Goal: Task Accomplishment & Management: Complete application form

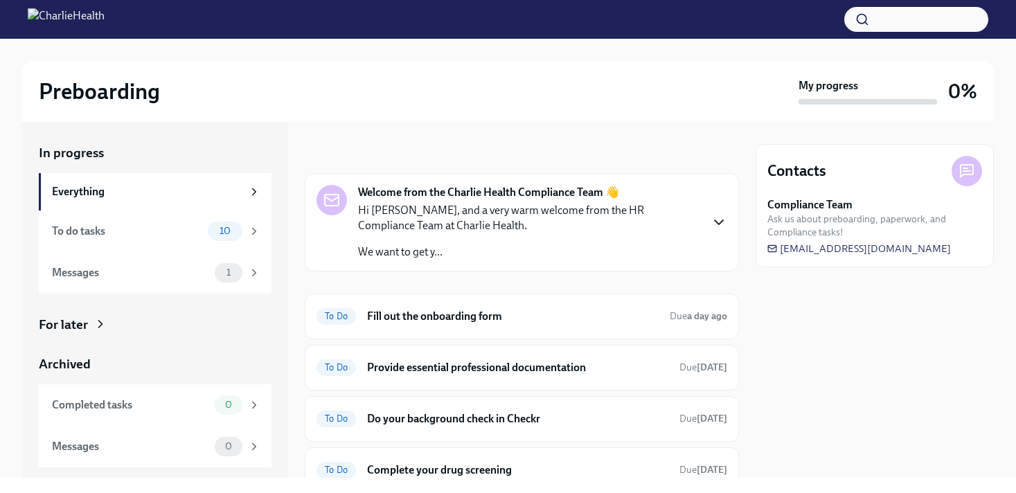
click at [711, 223] on icon "button" at bounding box center [719, 222] width 17 height 17
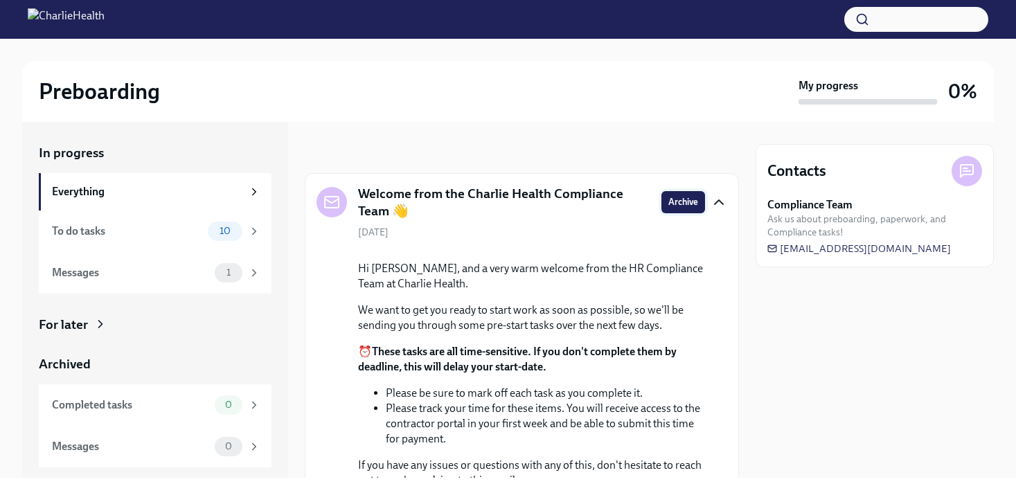
click at [678, 200] on span "Archive" at bounding box center [684, 202] width 30 height 14
click at [193, 277] on div "Messages" at bounding box center [130, 272] width 157 height 15
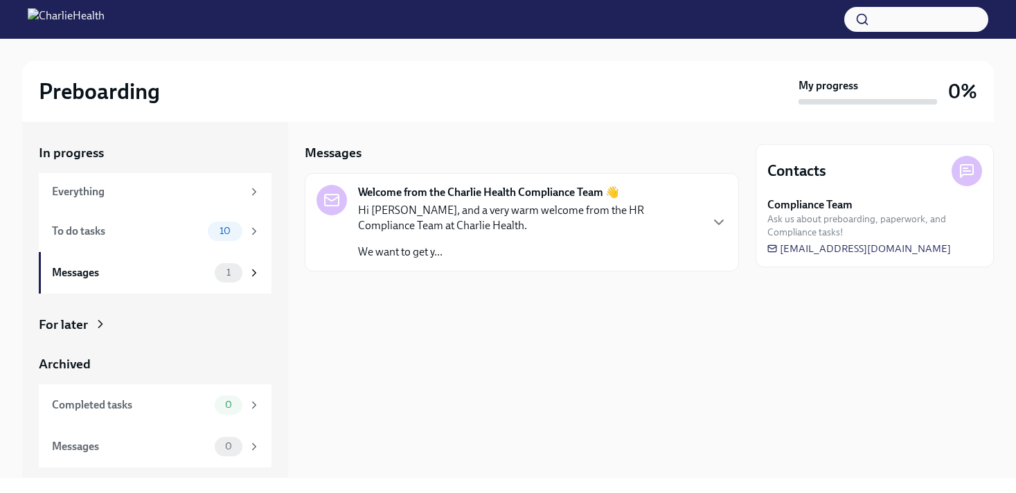
click at [567, 245] on p "We want to get y..." at bounding box center [529, 252] width 342 height 15
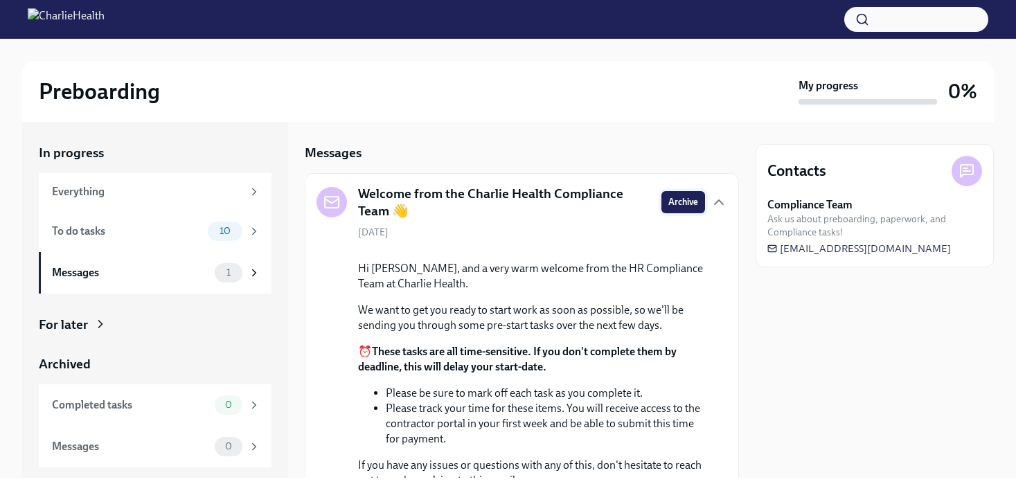
click at [673, 202] on span "Archive" at bounding box center [684, 202] width 30 height 14
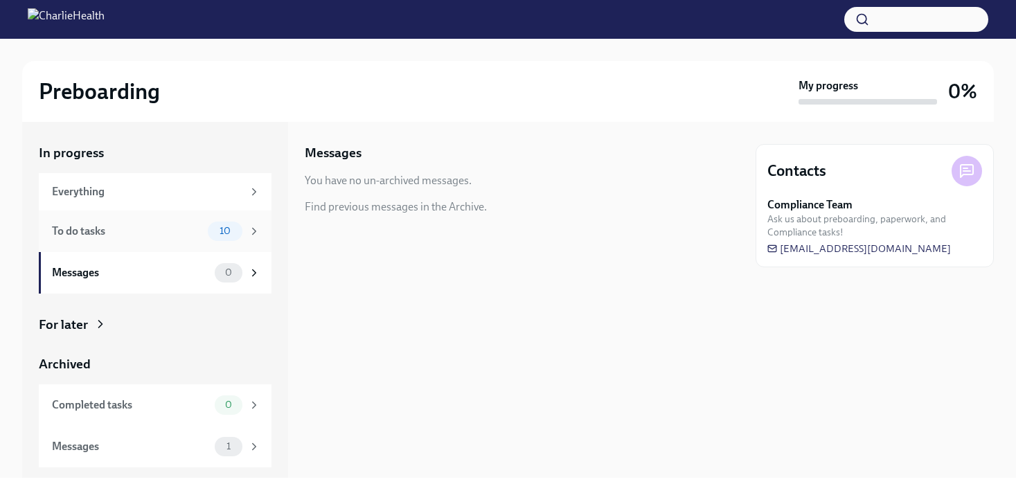
click at [174, 233] on div "To do tasks" at bounding box center [127, 231] width 150 height 15
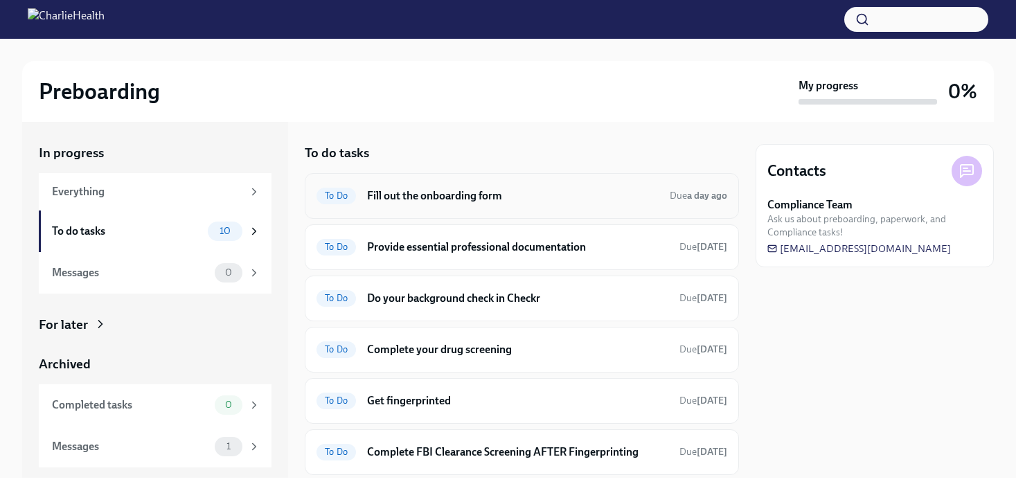
click at [558, 205] on div "To Do Fill out the onboarding form Due a day ago" at bounding box center [522, 196] width 411 height 22
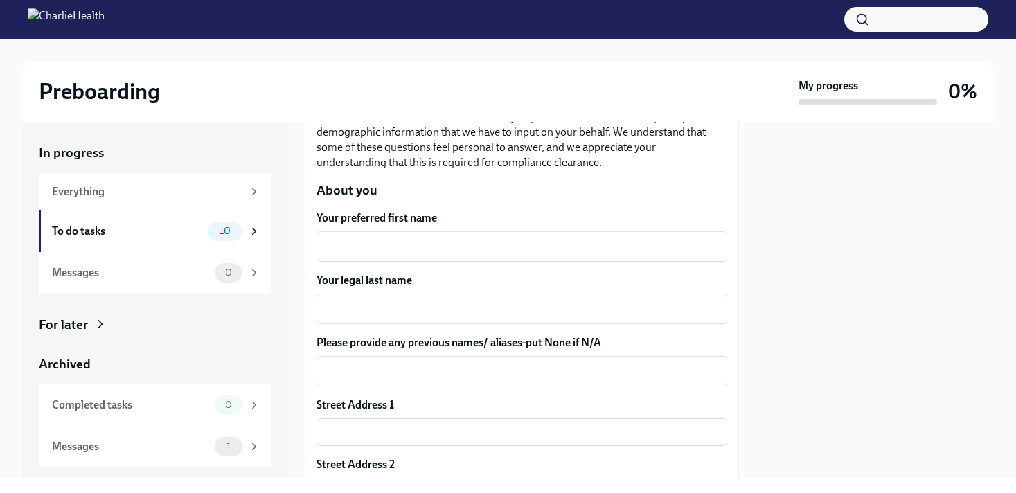
scroll to position [204, 0]
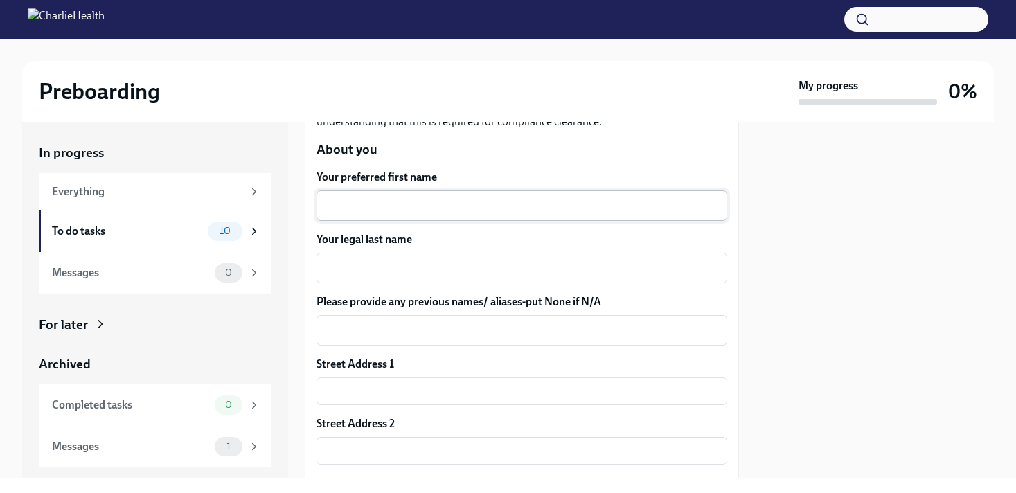
click at [485, 209] on textarea "Your preferred first name" at bounding box center [522, 205] width 394 height 17
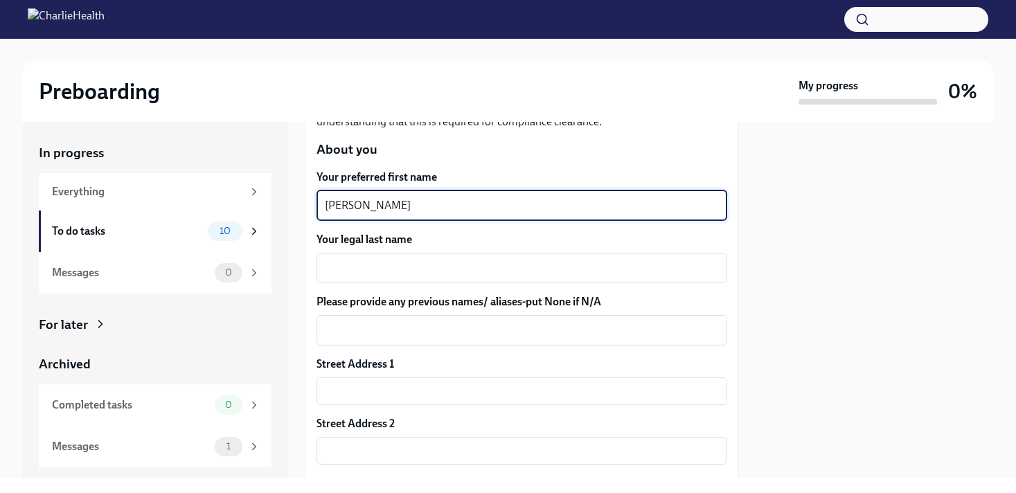
type textarea "[PERSON_NAME]"
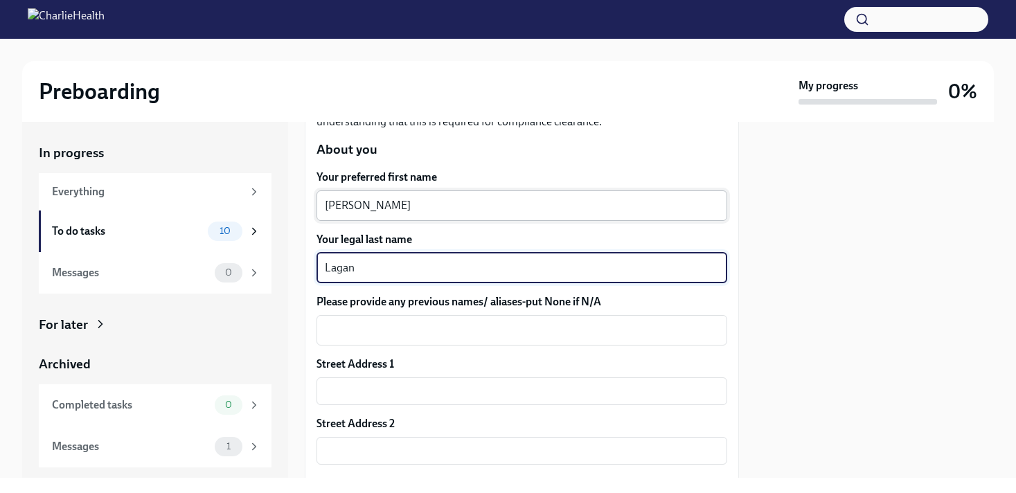
type textarea "Lagan"
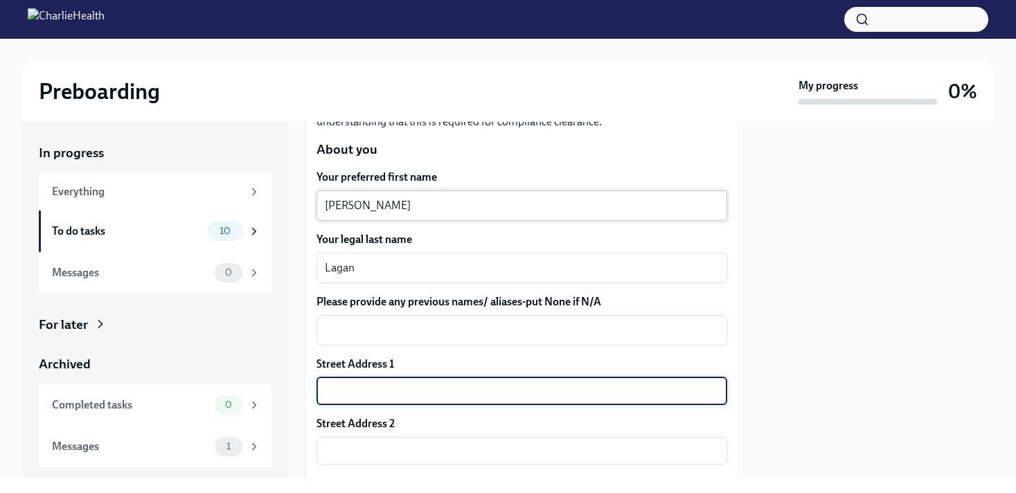
type input "2024 Graybar Ln"
type input "37215"
type input "[GEOGRAPHIC_DATA]"
type input "[US_STATE]"
type input "US"
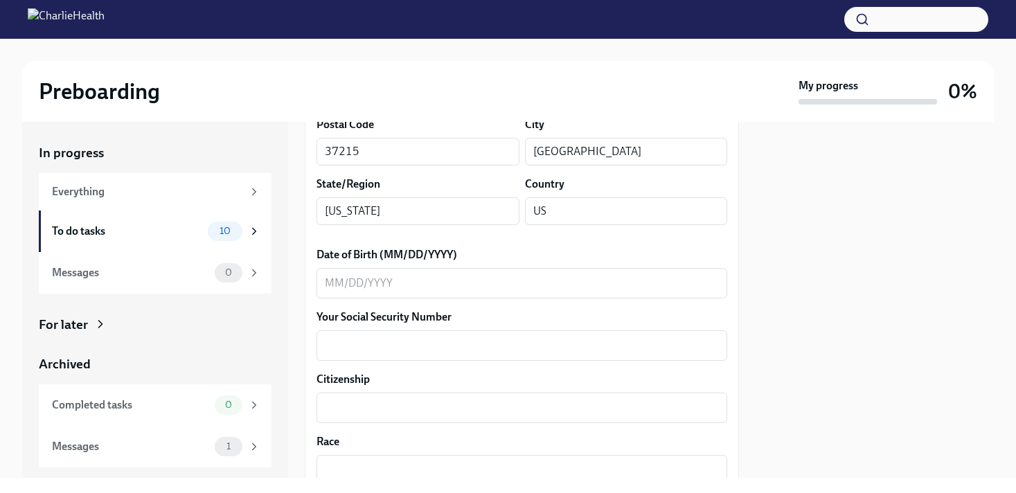
scroll to position [569, 0]
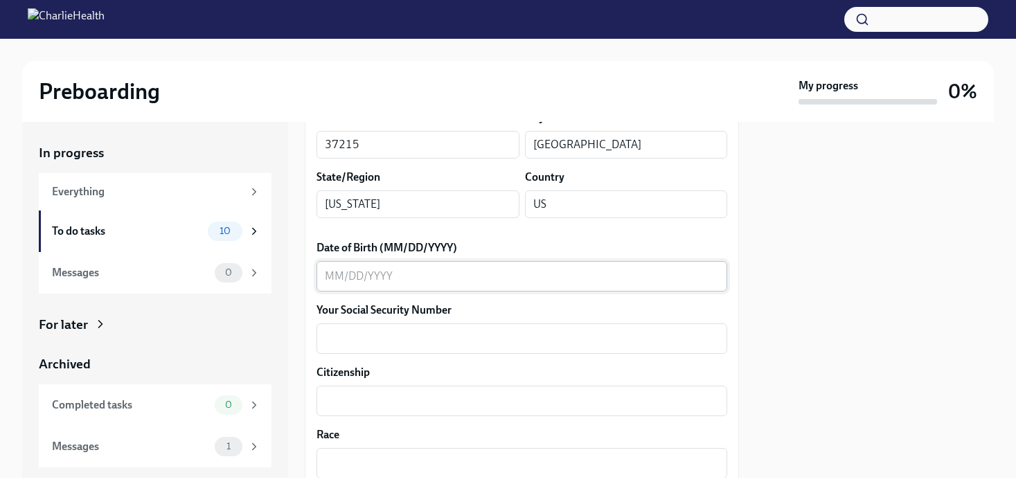
click at [473, 283] on textarea "Date of Birth (MM/DD/YYYY)" at bounding box center [522, 276] width 394 height 17
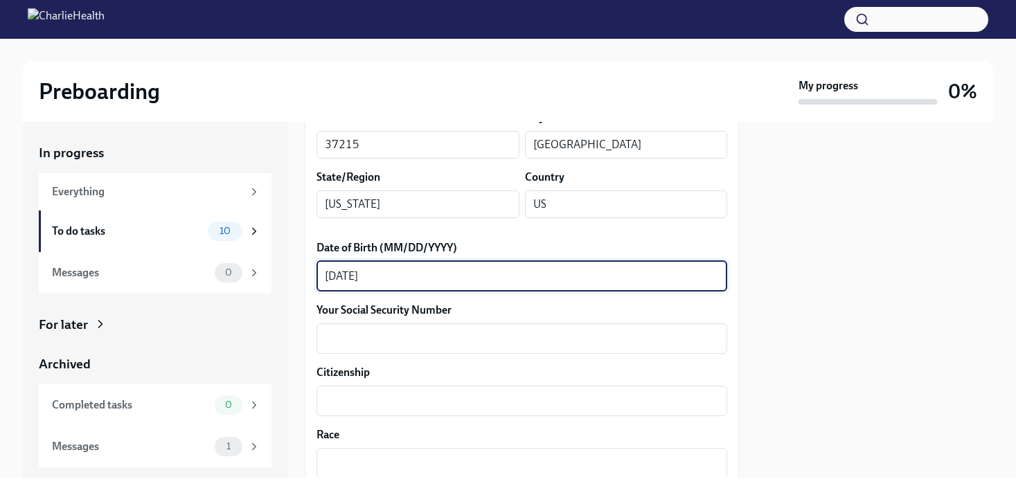
type textarea "[DATE]"
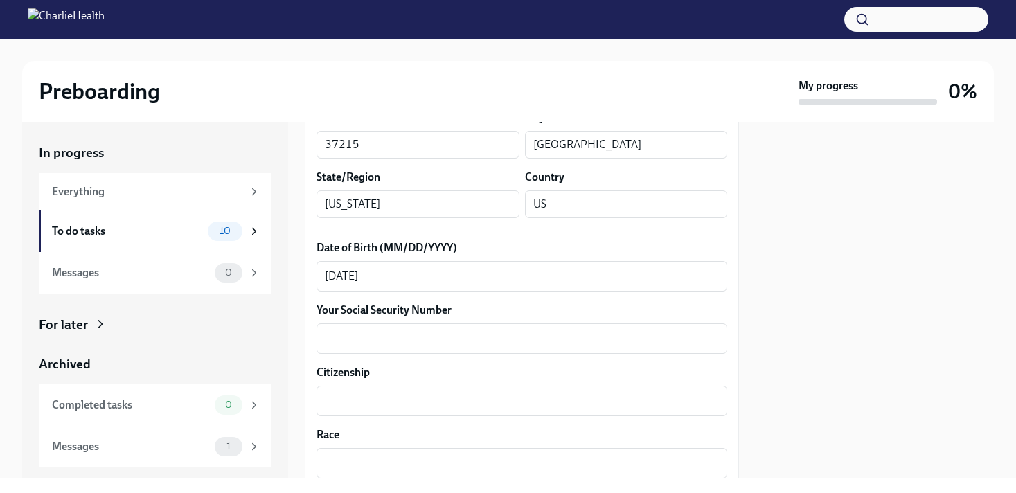
click at [414, 355] on div "Your preferred first name [PERSON_NAME] ​ Your legal last name Lagan x ​ Please…" at bounding box center [522, 472] width 411 height 1336
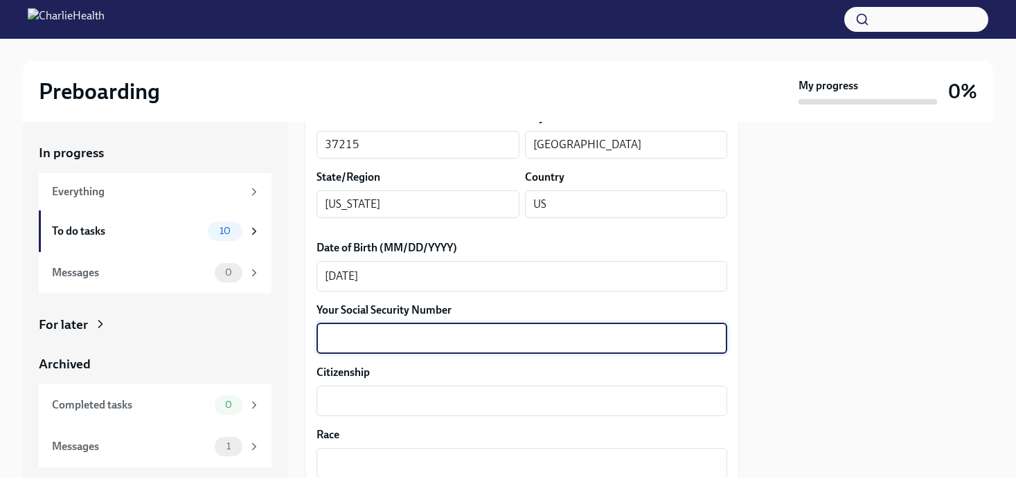
click at [417, 344] on textarea "Your Social Security Number" at bounding box center [522, 338] width 394 height 17
type textarea "415-47-9767"
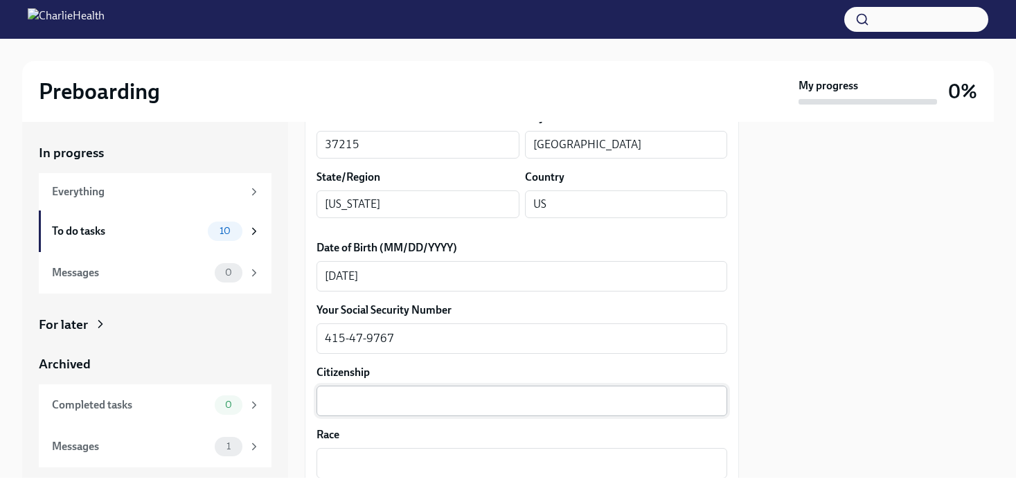
click at [416, 409] on div "x ​" at bounding box center [522, 401] width 411 height 30
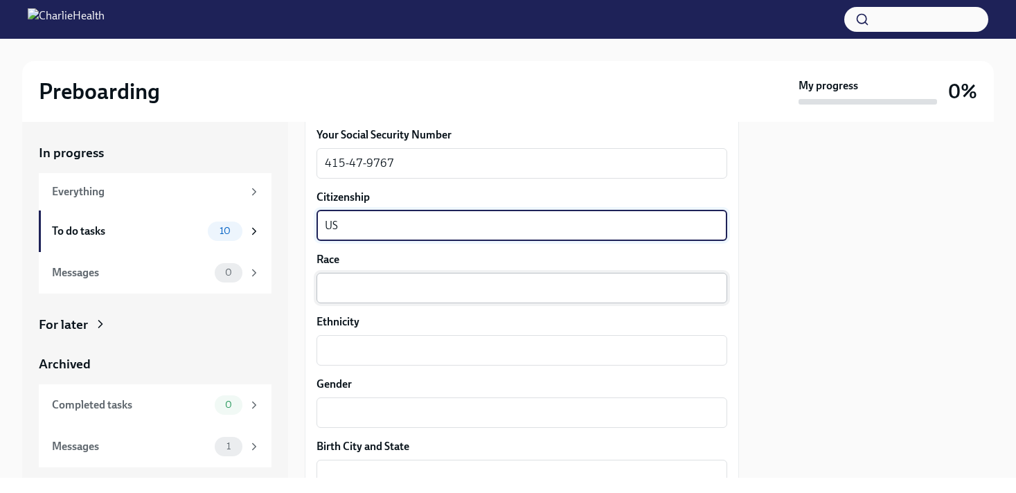
scroll to position [764, 0]
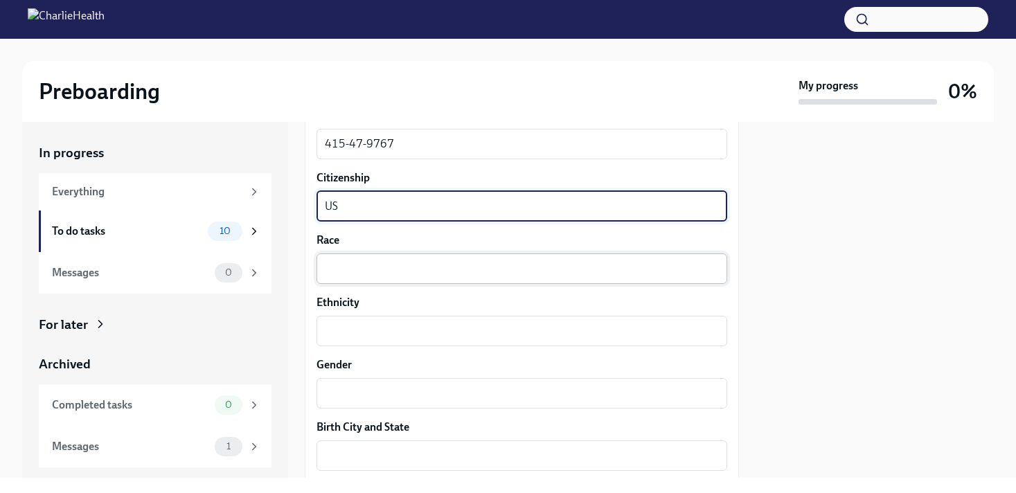
type textarea "US"
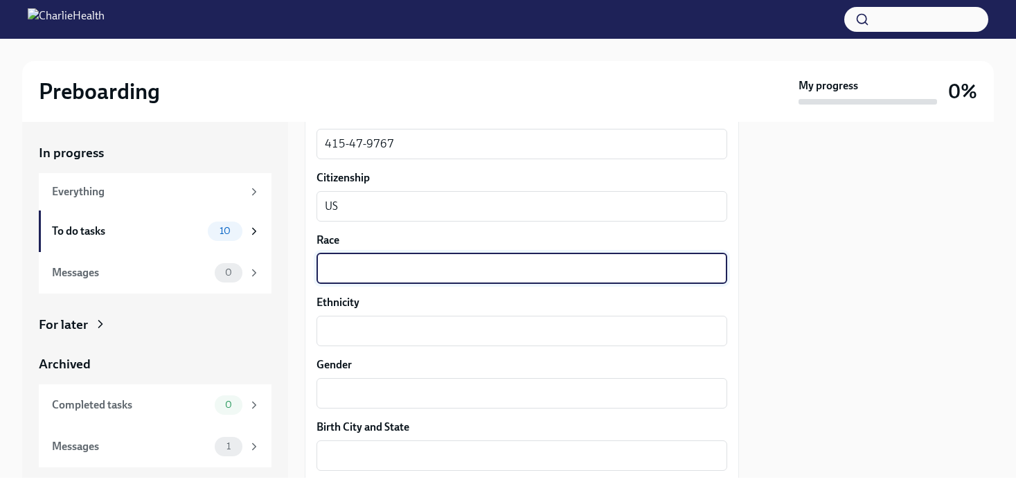
click at [479, 271] on textarea "Race" at bounding box center [522, 268] width 394 height 17
type textarea "White"
click at [431, 339] on div "x ​" at bounding box center [522, 331] width 411 height 30
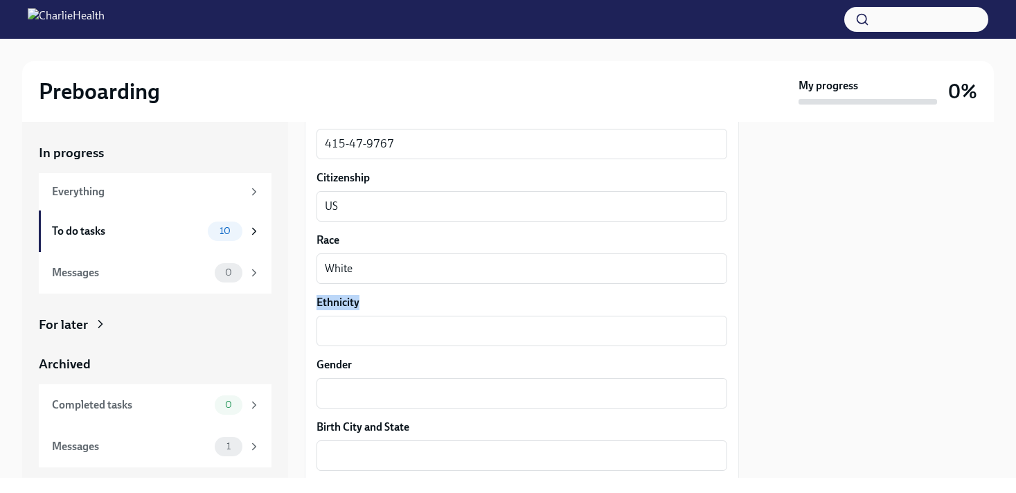
drag, startPoint x: 365, startPoint y: 300, endPoint x: 306, endPoint y: 308, distance: 59.5
click at [306, 308] on div "We need some info from you to start setting you up in payroll and other systems…" at bounding box center [522, 204] width 434 height 1529
copy label "Ethnicity"
click at [367, 335] on textarea "Ethnicity" at bounding box center [522, 331] width 394 height 17
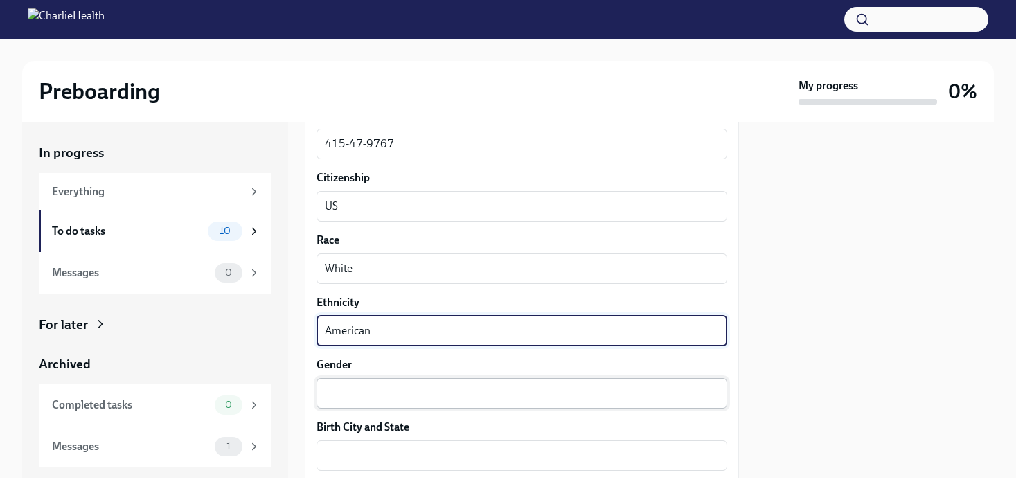
type textarea "American"
click at [386, 390] on textarea "Gender" at bounding box center [522, 393] width 394 height 17
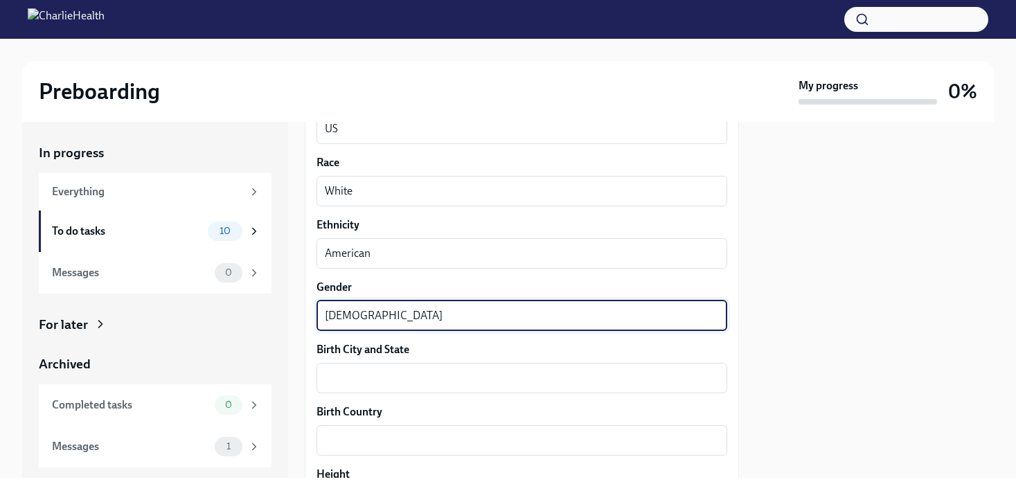
scroll to position [844, 0]
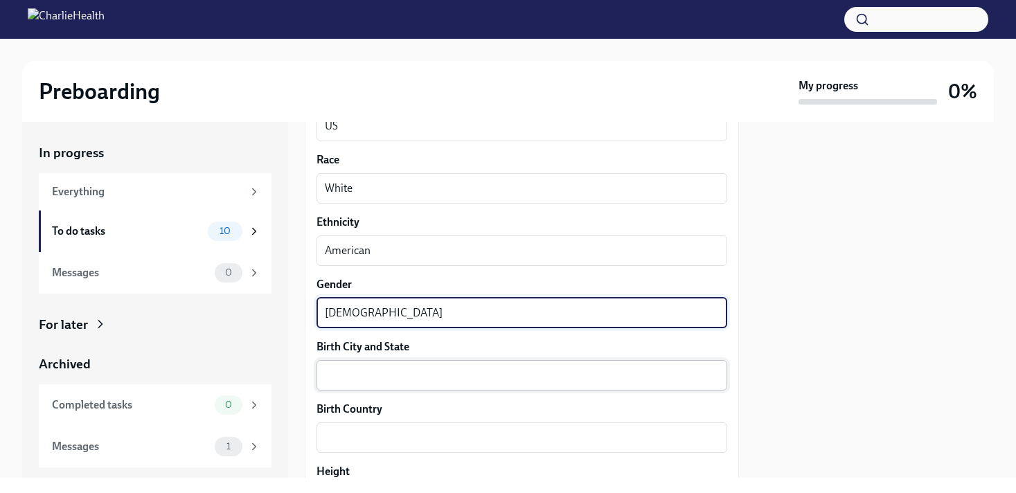
type textarea "[DEMOGRAPHIC_DATA]"
click at [427, 381] on textarea "Birth City and State" at bounding box center [522, 375] width 394 height 17
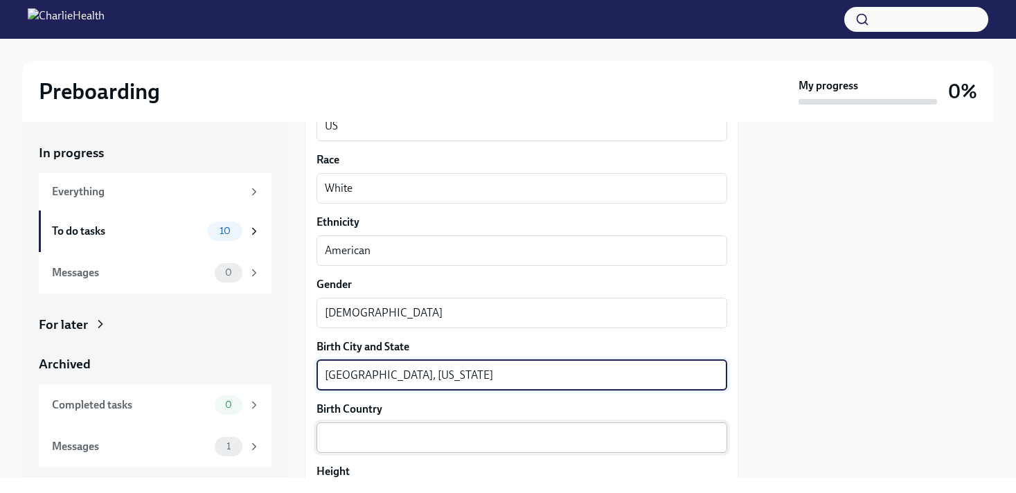
type textarea "[GEOGRAPHIC_DATA], [US_STATE]"
click at [495, 441] on textarea "Birth Country" at bounding box center [522, 438] width 394 height 17
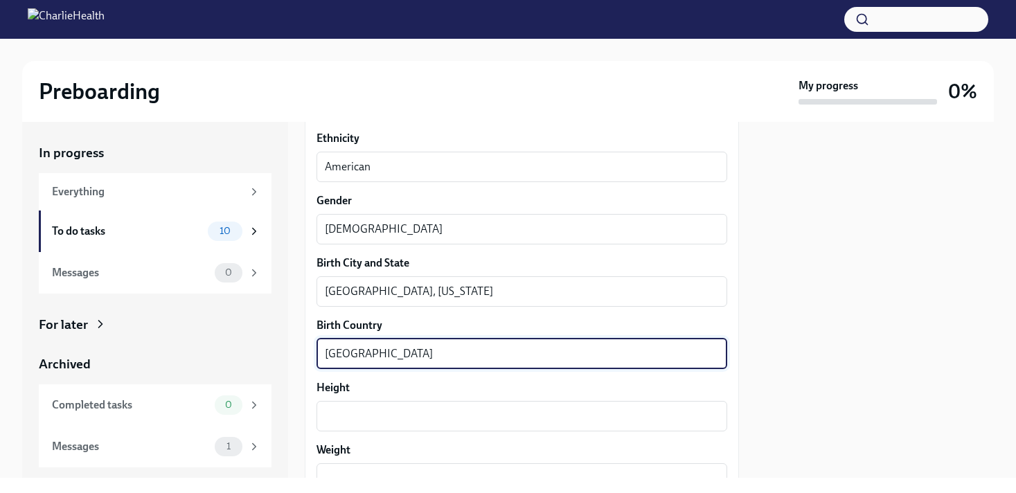
scroll to position [1011, 0]
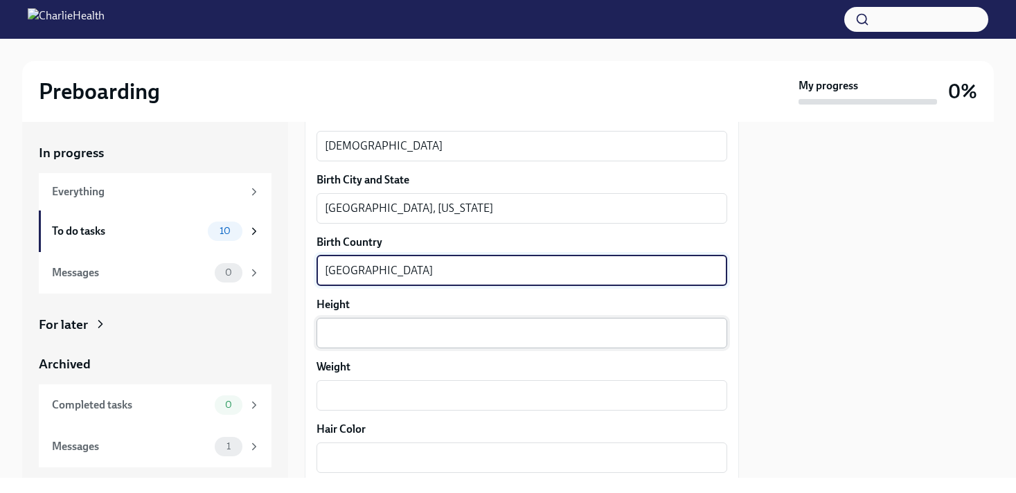
type textarea "[GEOGRAPHIC_DATA]"
click at [438, 328] on textarea "Height" at bounding box center [522, 333] width 394 height 17
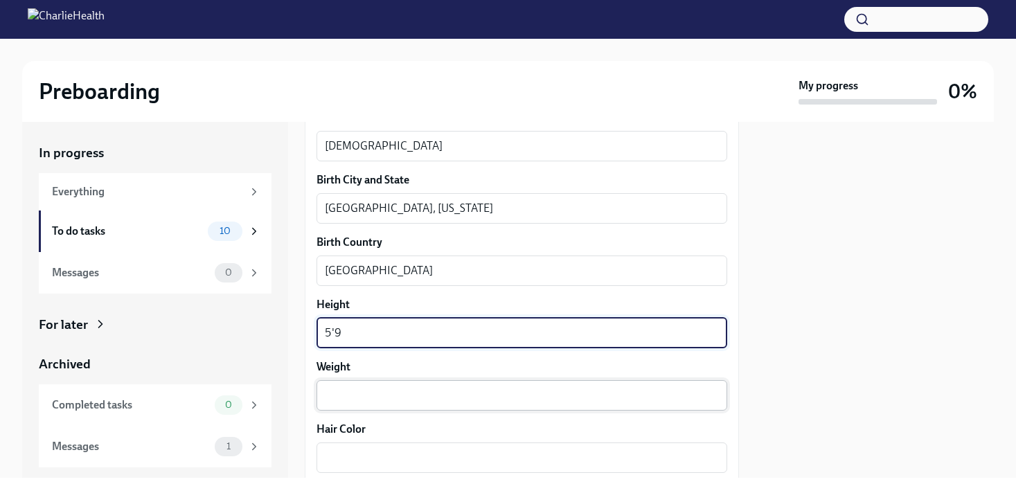
type textarea "5'9"
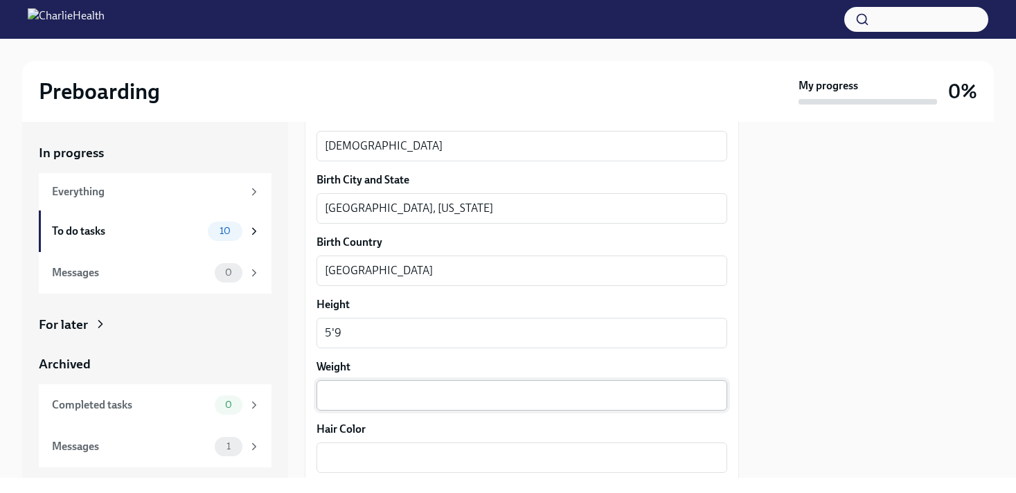
click at [362, 406] on div "x ​" at bounding box center [522, 395] width 411 height 30
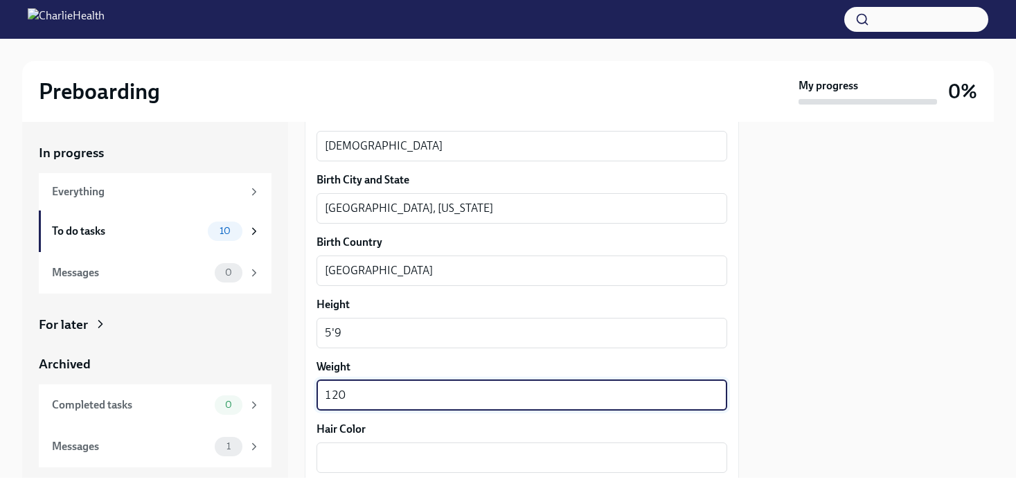
scroll to position [1113, 0]
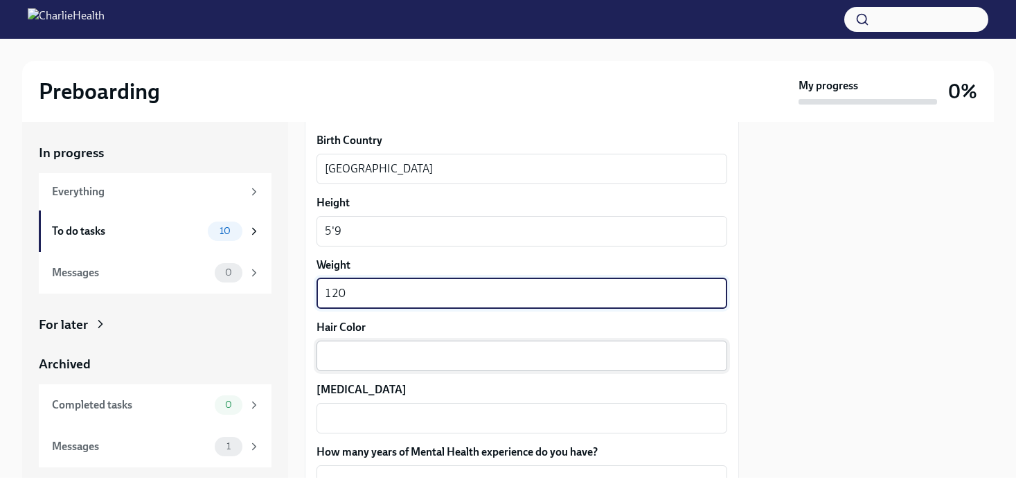
type textarea "120"
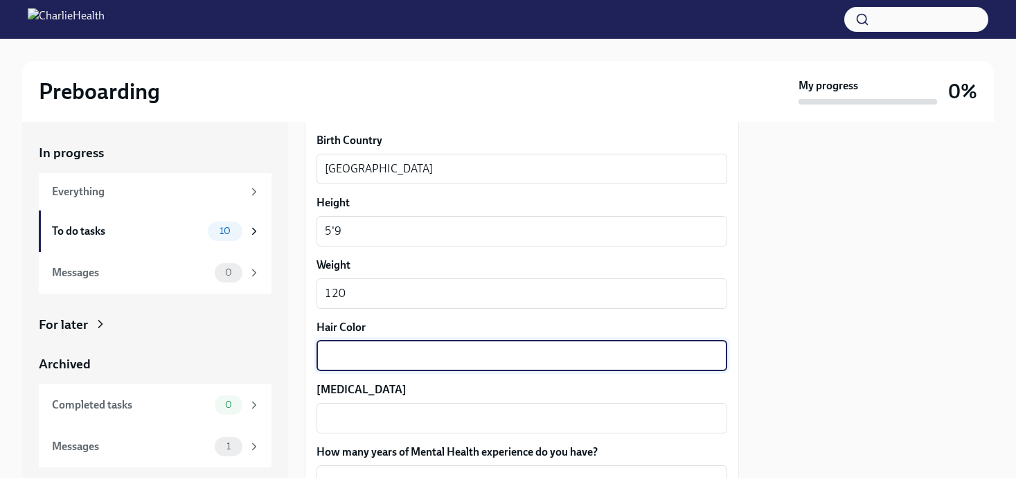
click at [398, 354] on textarea "Hair Color" at bounding box center [522, 356] width 394 height 17
type textarea "Blonde"
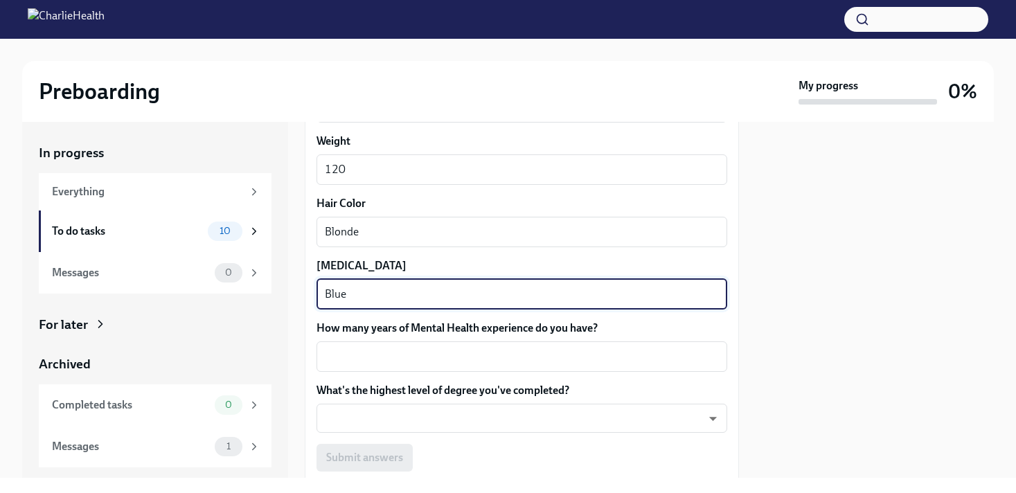
scroll to position [1255, 0]
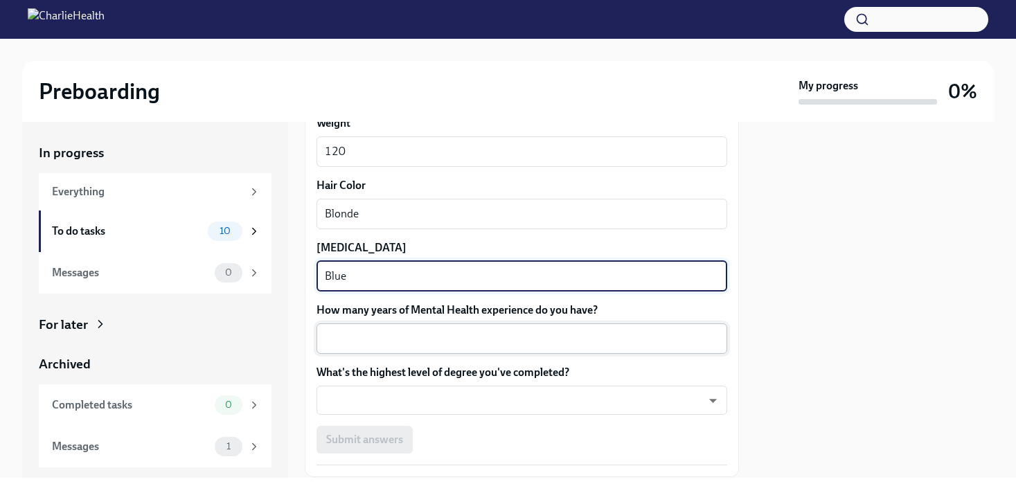
type textarea "Blue"
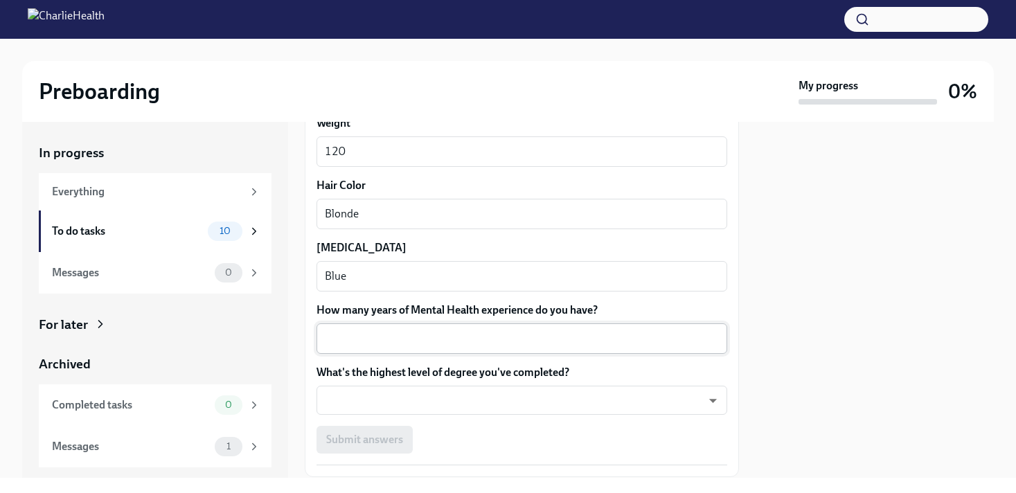
click at [426, 346] on div "x ​" at bounding box center [522, 339] width 411 height 30
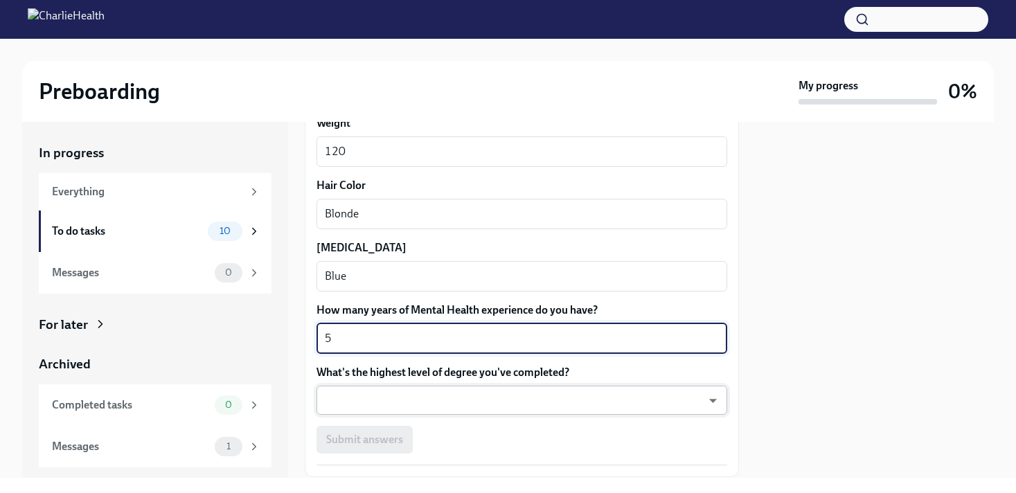
type textarea "5"
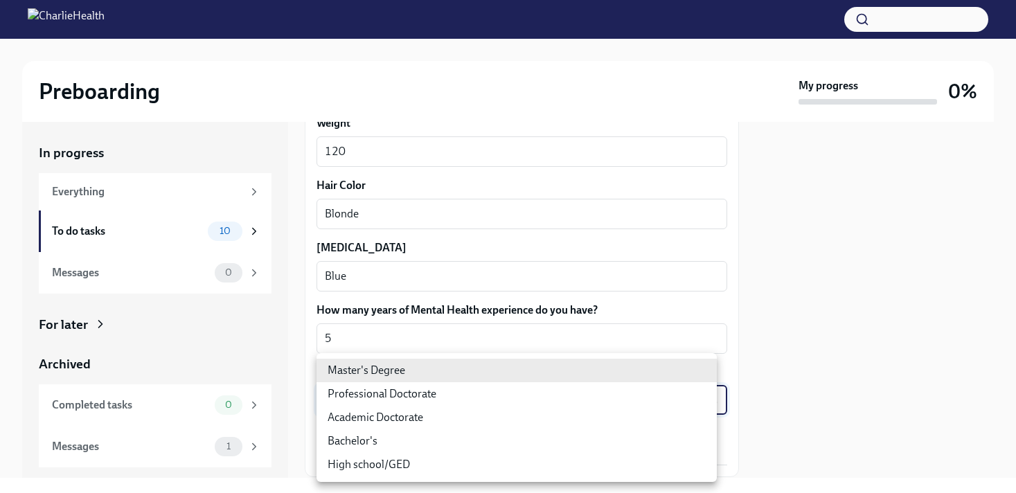
click at [386, 398] on body "Preboarding My progress 0% In progress Everything To do tasks 10 Messages 0 For…" at bounding box center [508, 246] width 1016 height 493
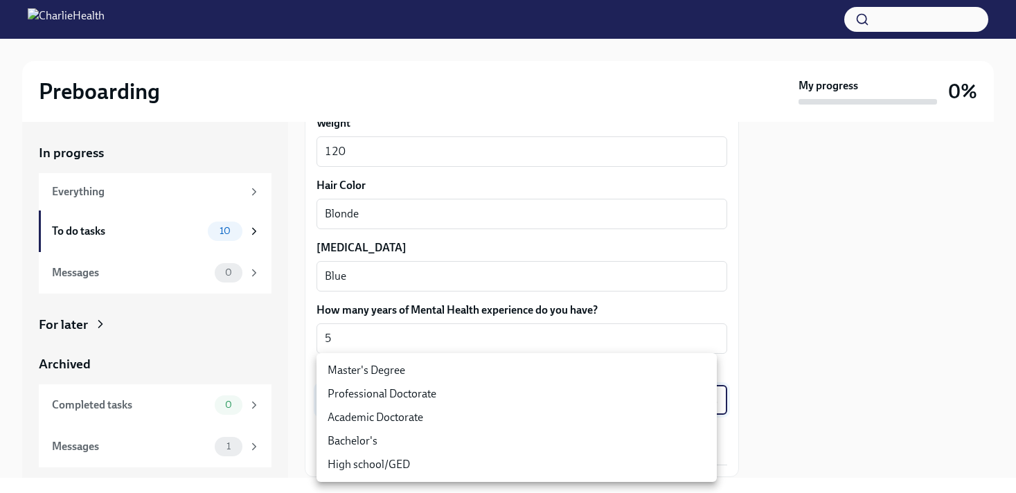
click at [432, 370] on li "Master's Degree" at bounding box center [517, 371] width 400 height 24
type input "2vBr-ghkD"
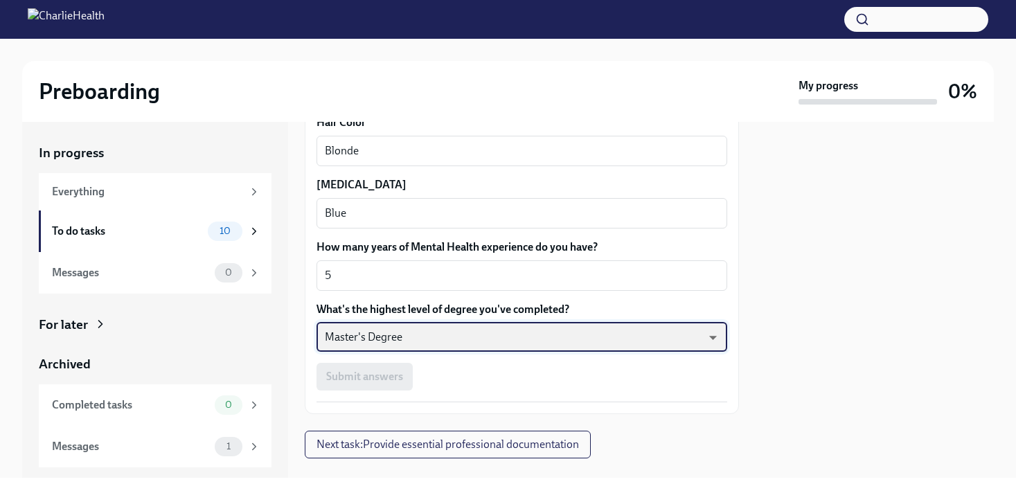
scroll to position [1343, 0]
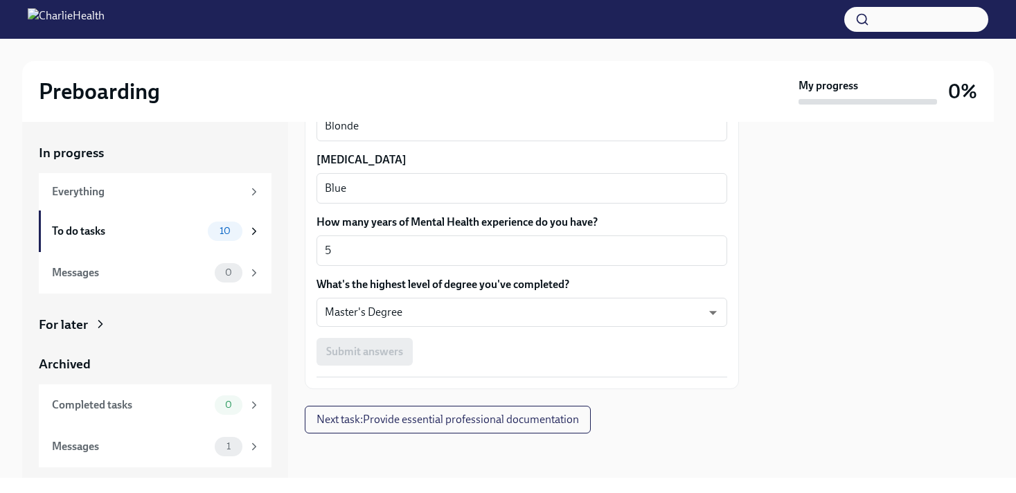
click at [390, 355] on div "Submit answers" at bounding box center [522, 352] width 411 height 28
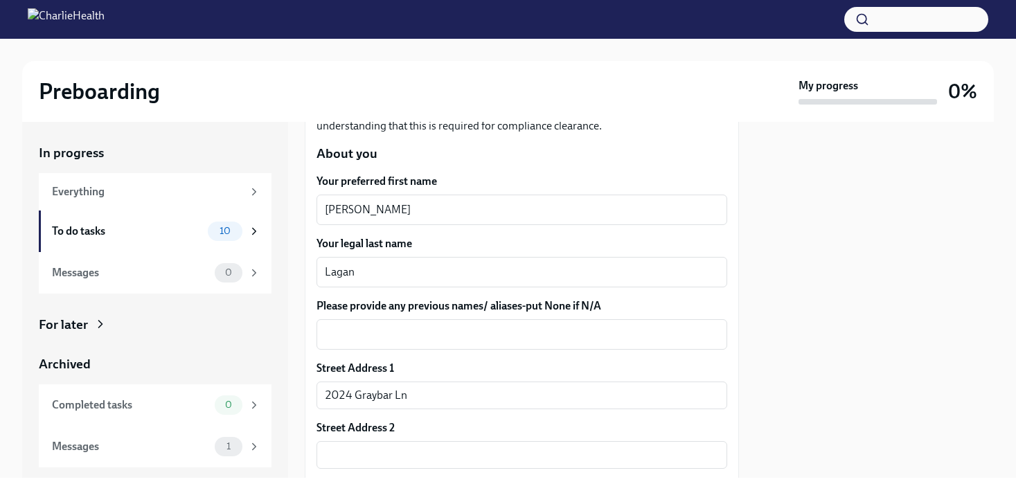
scroll to position [199, 0]
click at [447, 344] on div "x ​" at bounding box center [522, 335] width 411 height 30
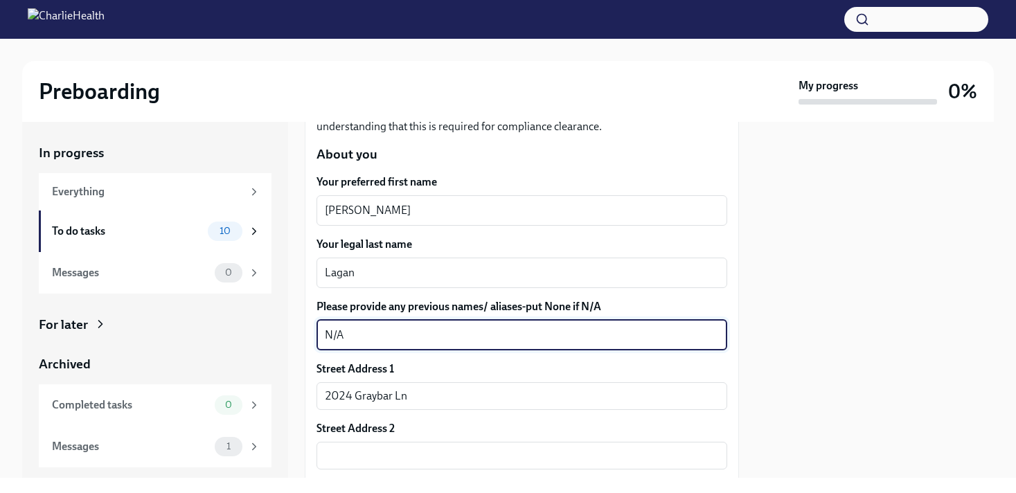
type textarea "N/A"
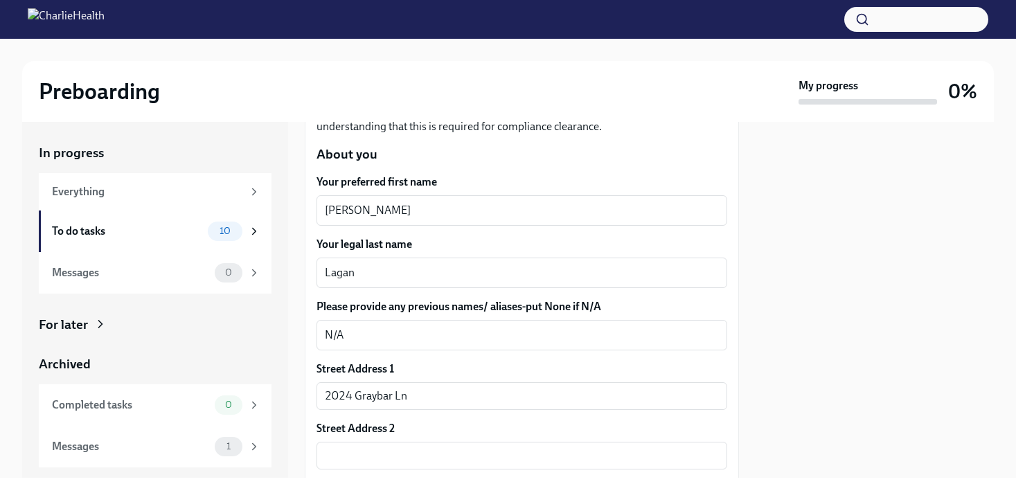
click at [536, 412] on div "Street Address [GEOGRAPHIC_DATA][STREET_ADDRESS] Address 2 ​ Postal Code 37215 …" at bounding box center [522, 481] width 411 height 238
click at [497, 396] on input "2024 Graybar Ln" at bounding box center [522, 396] width 411 height 28
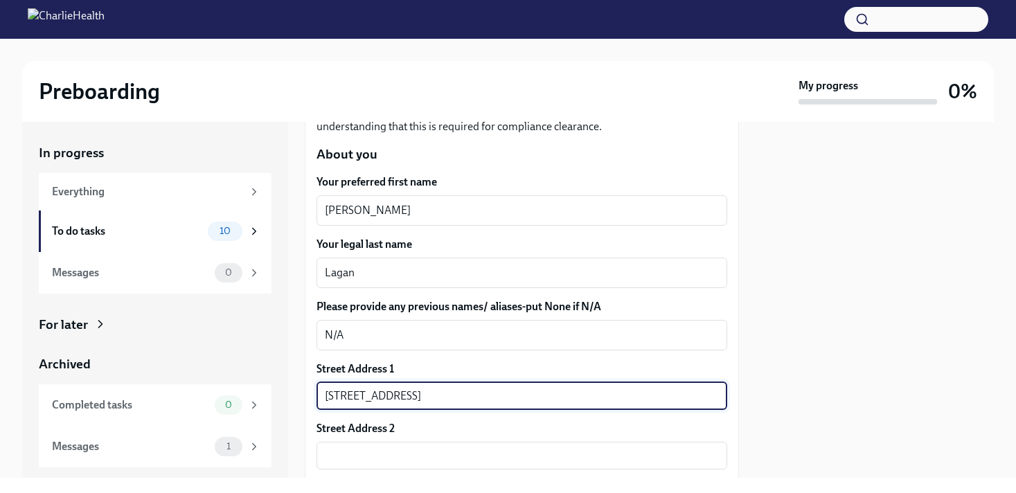
type input "[STREET_ADDRESS]"
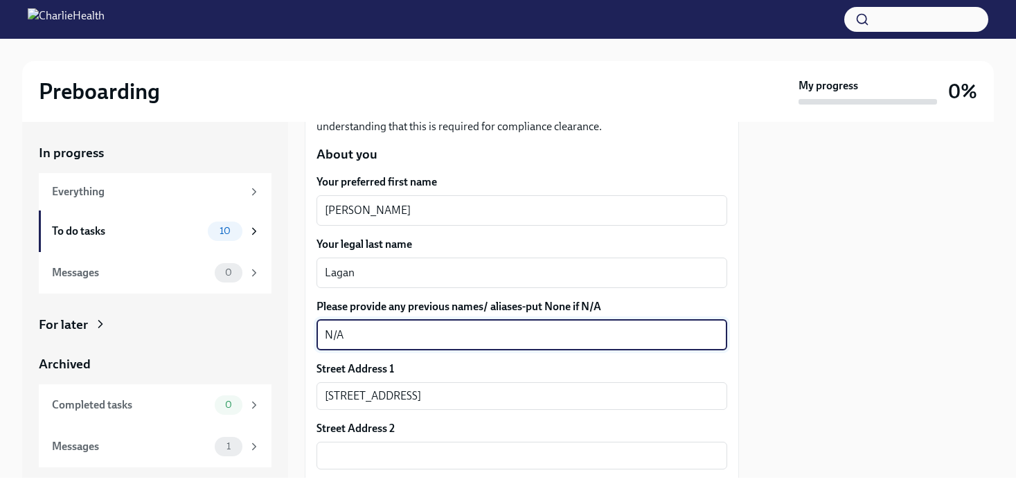
click at [631, 330] on textarea "N/A" at bounding box center [522, 335] width 394 height 17
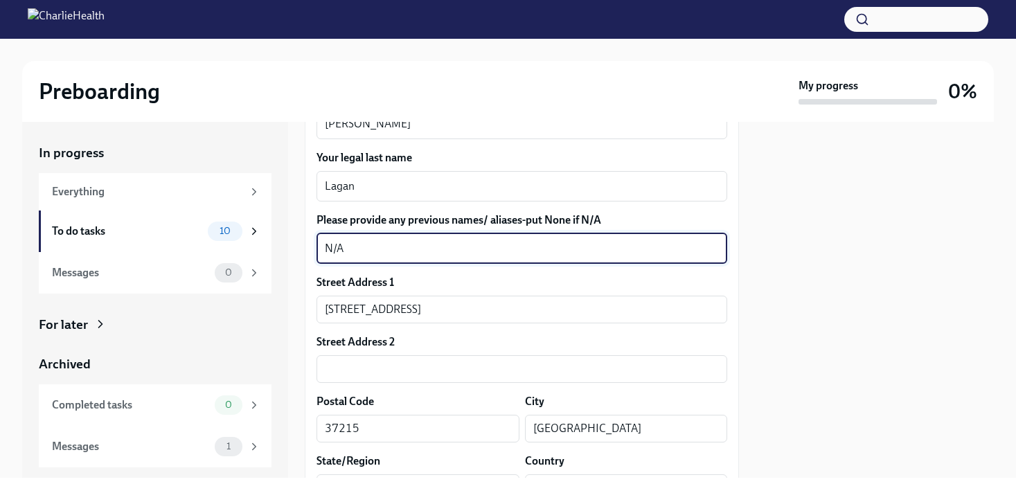
scroll to position [407, 0]
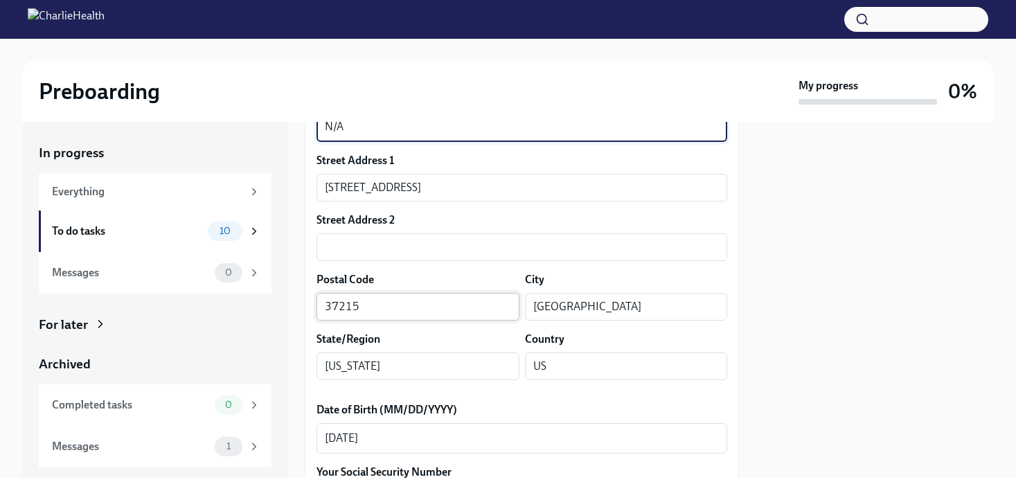
click at [389, 300] on input "37215" at bounding box center [418, 307] width 203 height 28
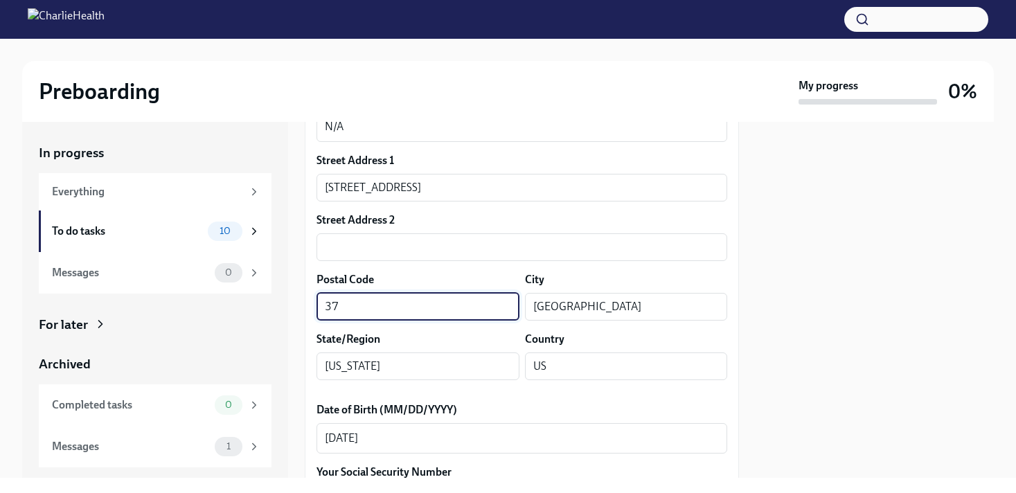
type input "3"
type input "37215"
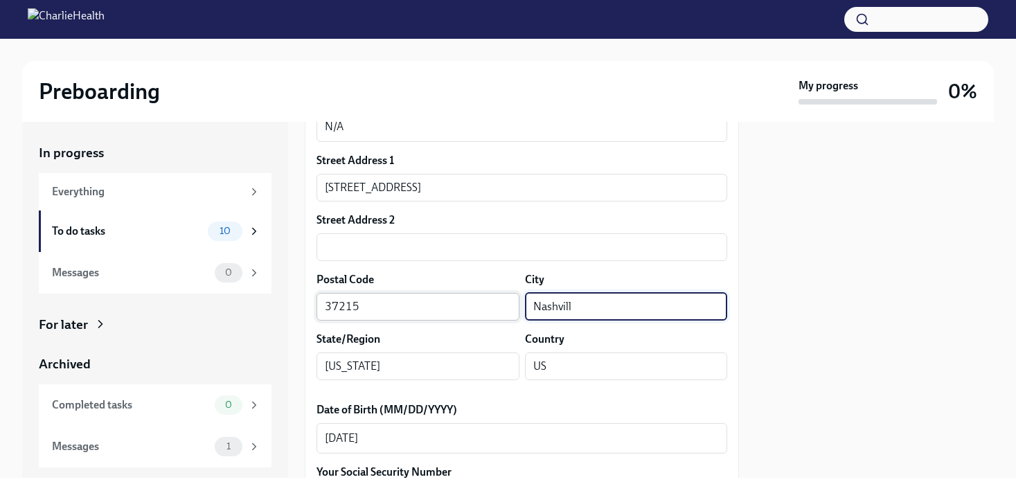
type input "[GEOGRAPHIC_DATA]"
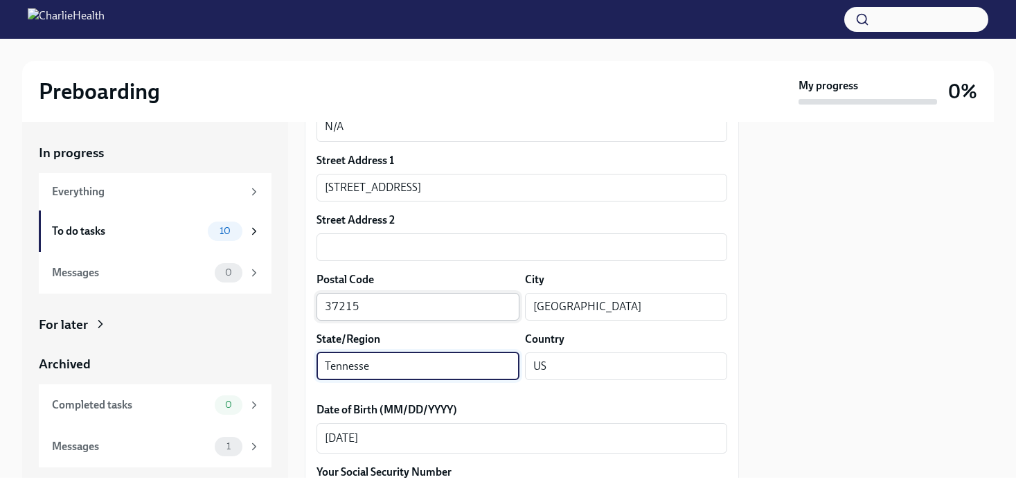
type input "[US_STATE]"
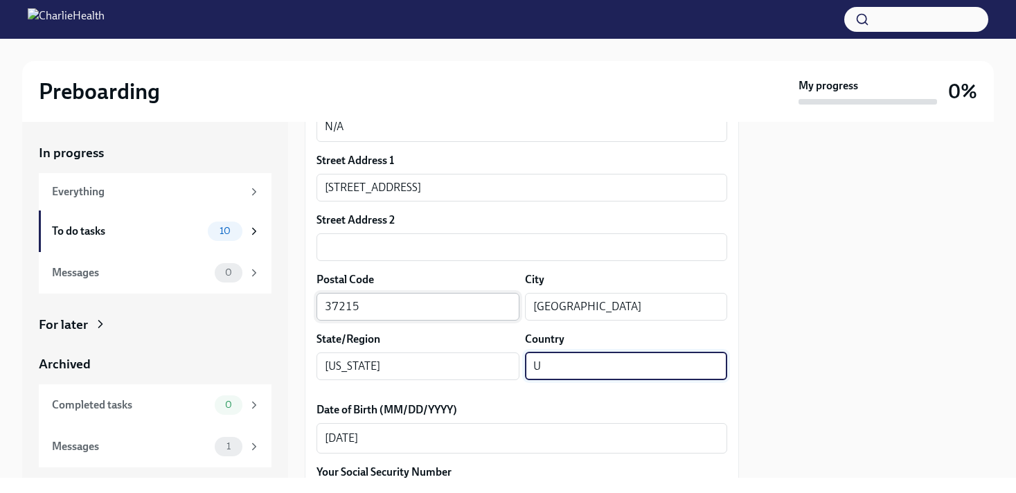
type input "US"
click at [470, 407] on label "Date of Birth (MM/DD/YYYY)" at bounding box center [522, 410] width 411 height 15
click at [470, 430] on textarea "[DATE]" at bounding box center [522, 438] width 394 height 17
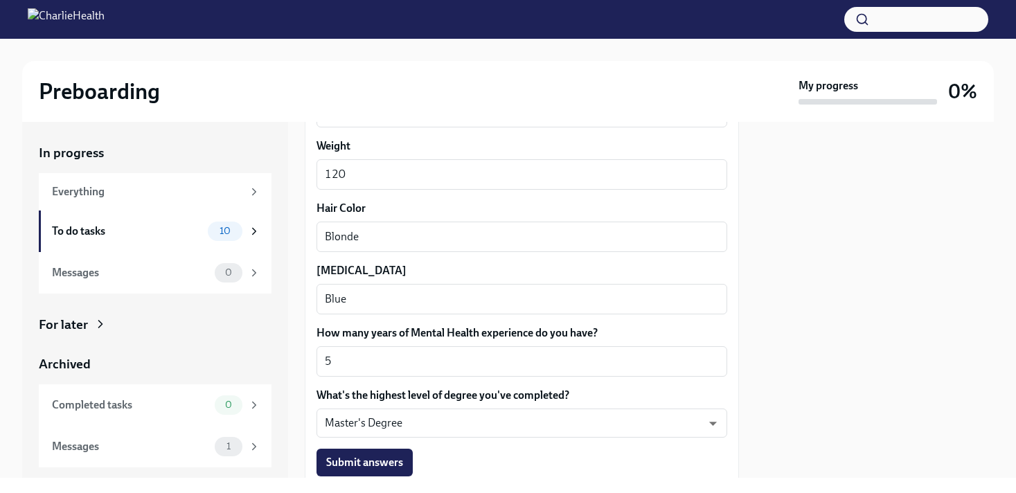
scroll to position [1343, 0]
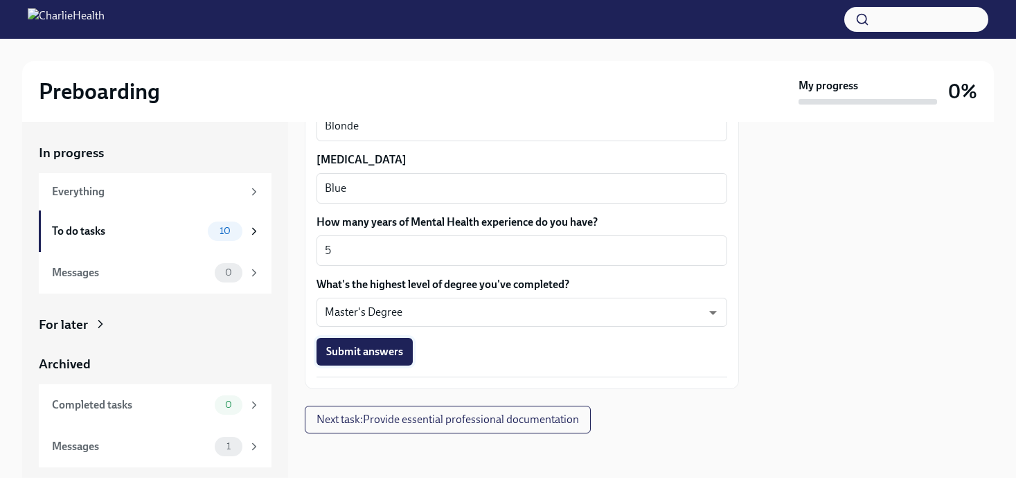
click at [378, 348] on span "Submit answers" at bounding box center [364, 352] width 77 height 14
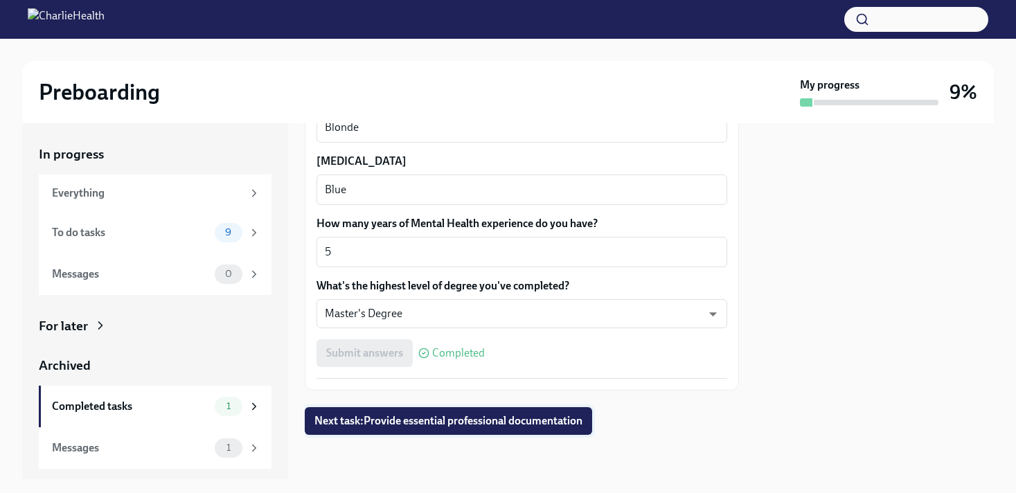
click at [448, 421] on span "Next task : Provide essential professional documentation" at bounding box center [449, 421] width 268 height 14
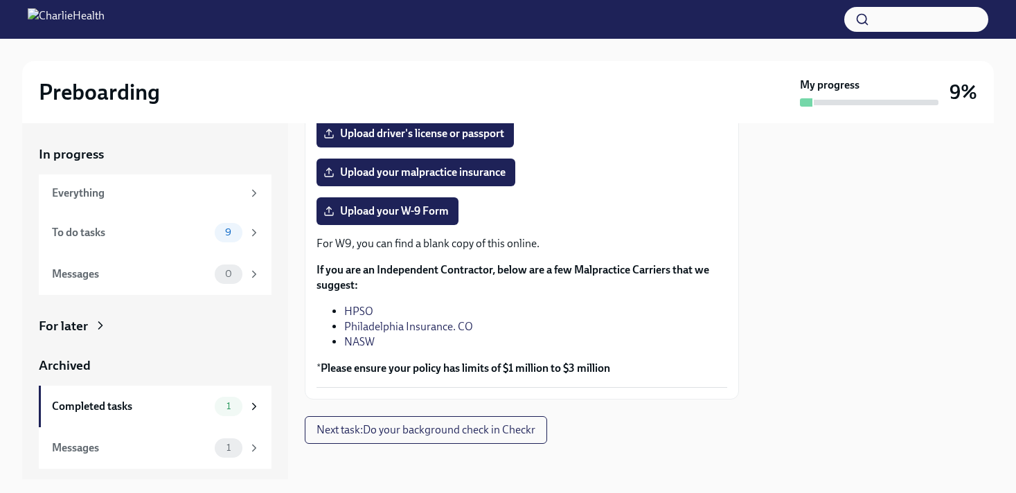
scroll to position [323, 0]
